Goal: Information Seeking & Learning: Learn about a topic

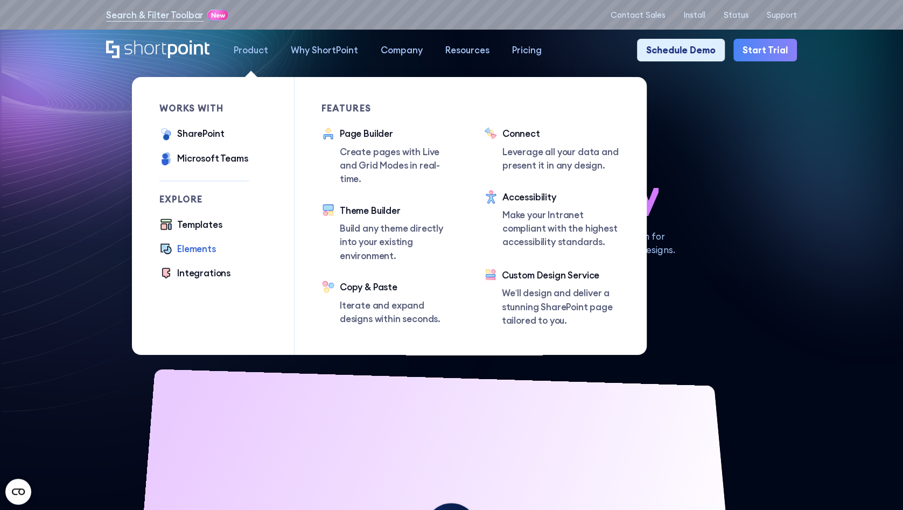
click at [201, 248] on div "Elements" at bounding box center [196, 248] width 39 height 13
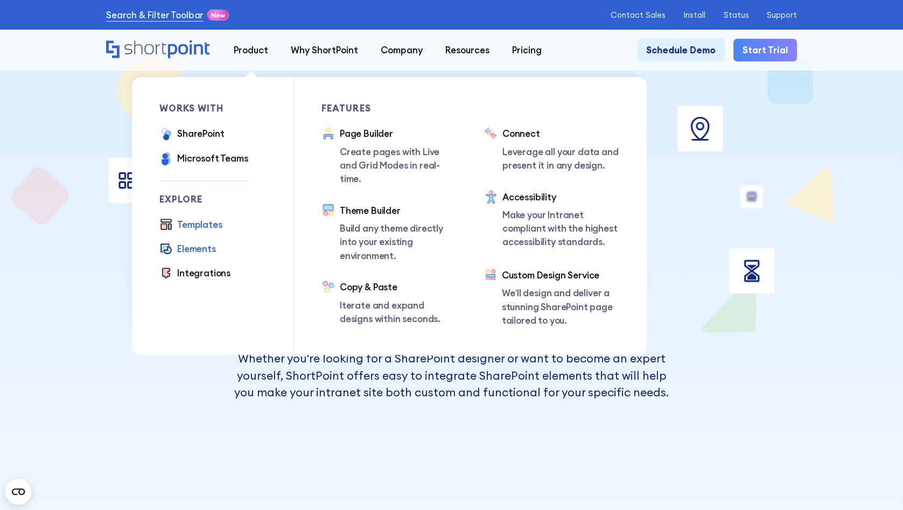
click at [215, 218] on div "Templates" at bounding box center [199, 224] width 45 height 13
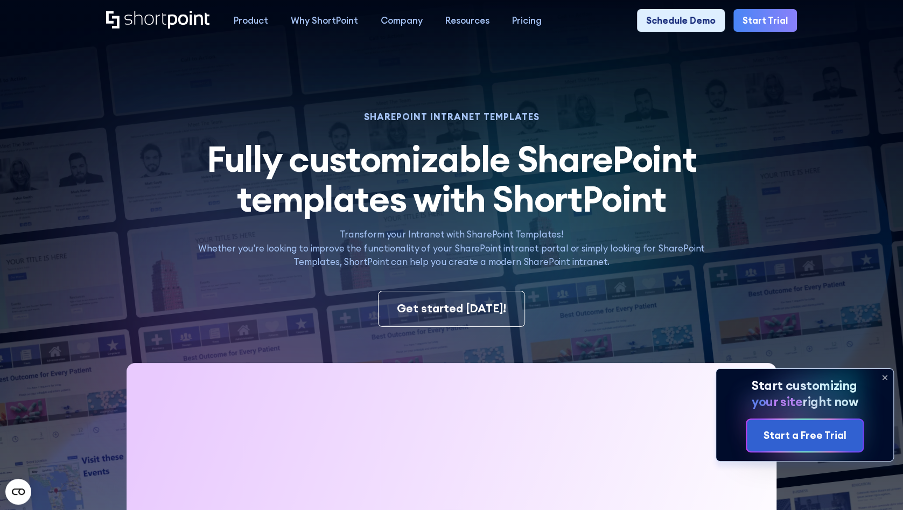
click at [888, 379] on icon at bounding box center [884, 377] width 17 height 17
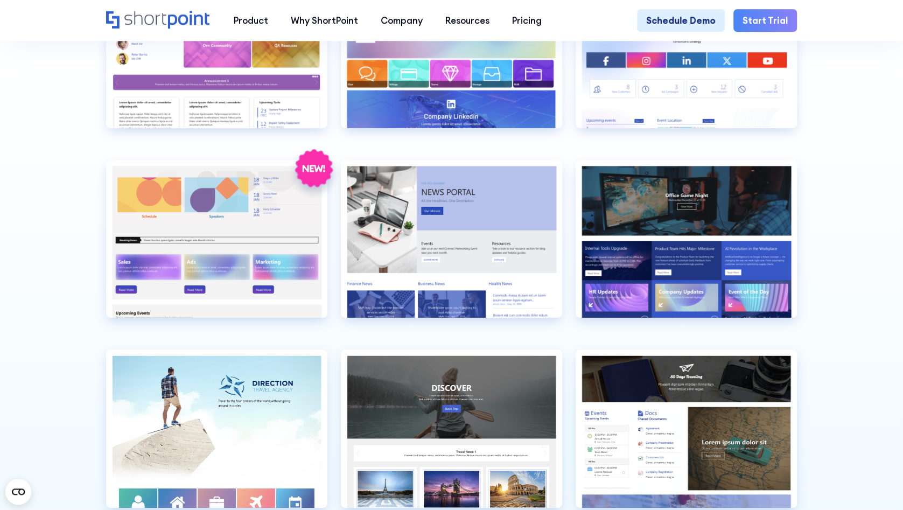
scroll to position [2675, 0]
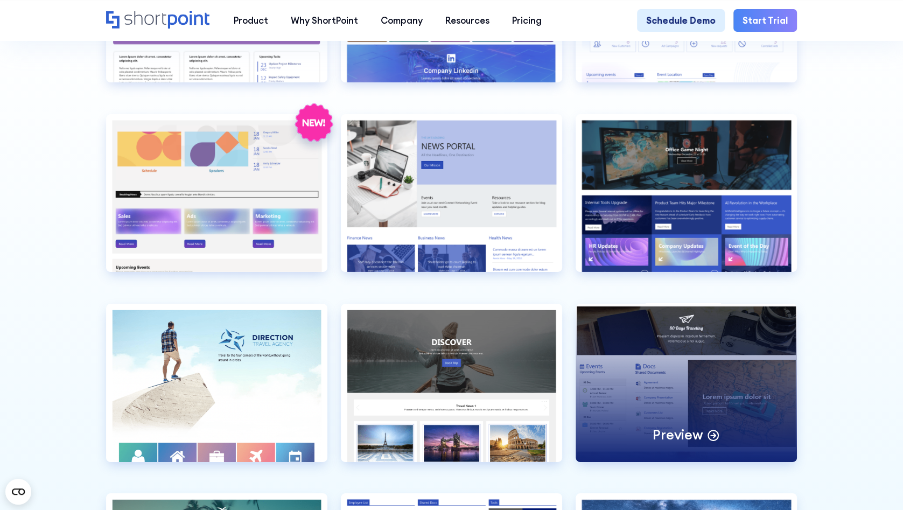
click at [691, 320] on div "Preview" at bounding box center [686, 383] width 221 height 158
